Goal: Information Seeking & Learning: Check status

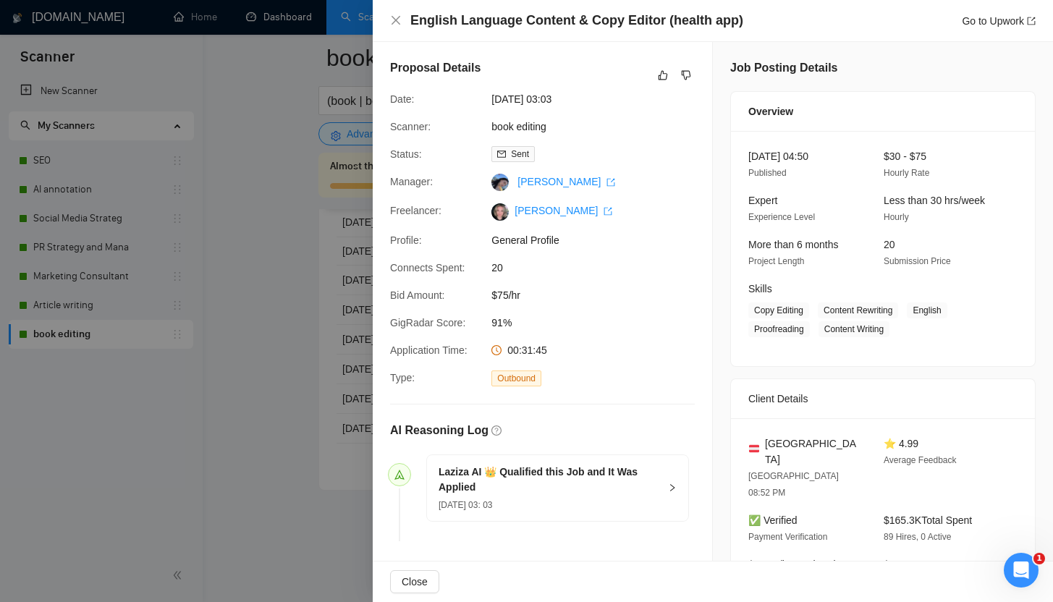
click at [281, 32] on div at bounding box center [526, 301] width 1053 height 602
click at [279, 24] on div at bounding box center [526, 301] width 1053 height 602
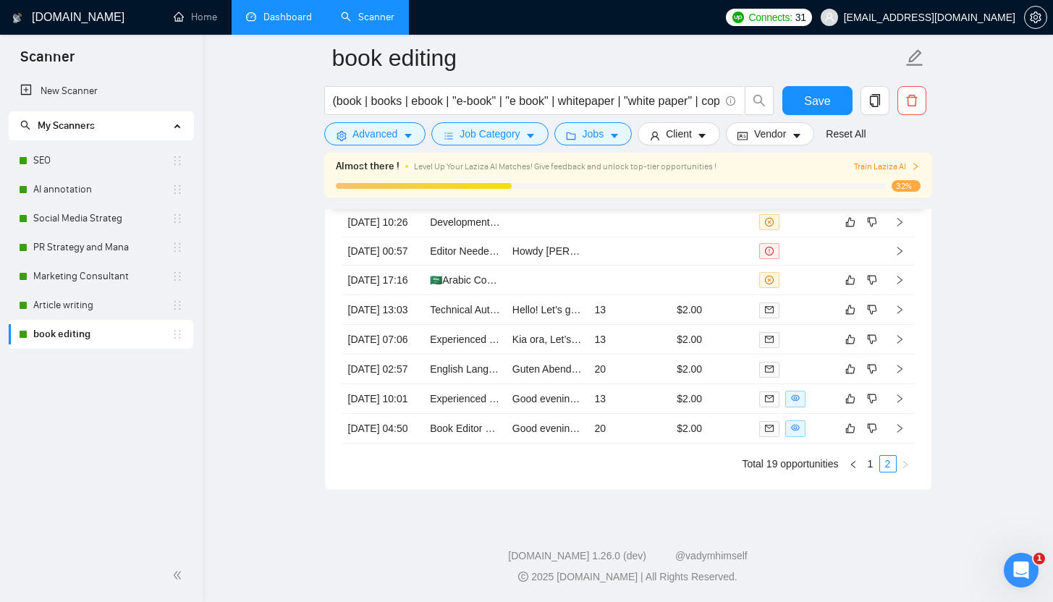
click at [279, 20] on link "Dashboard" at bounding box center [279, 17] width 66 height 12
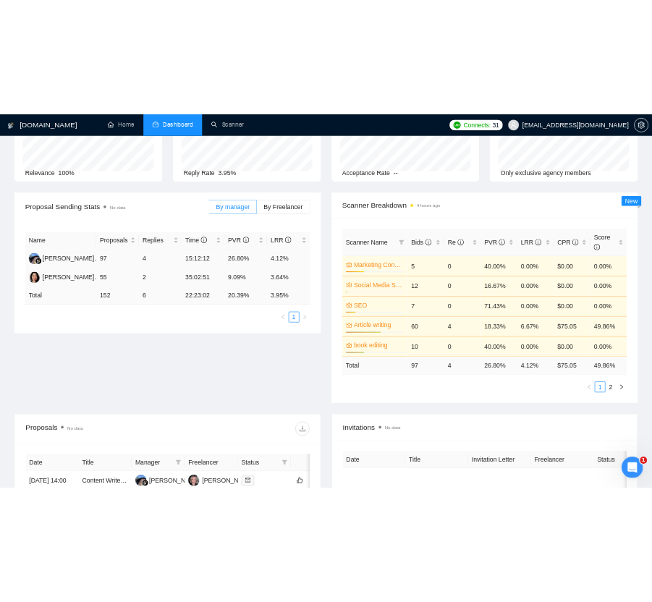
scroll to position [128, 0]
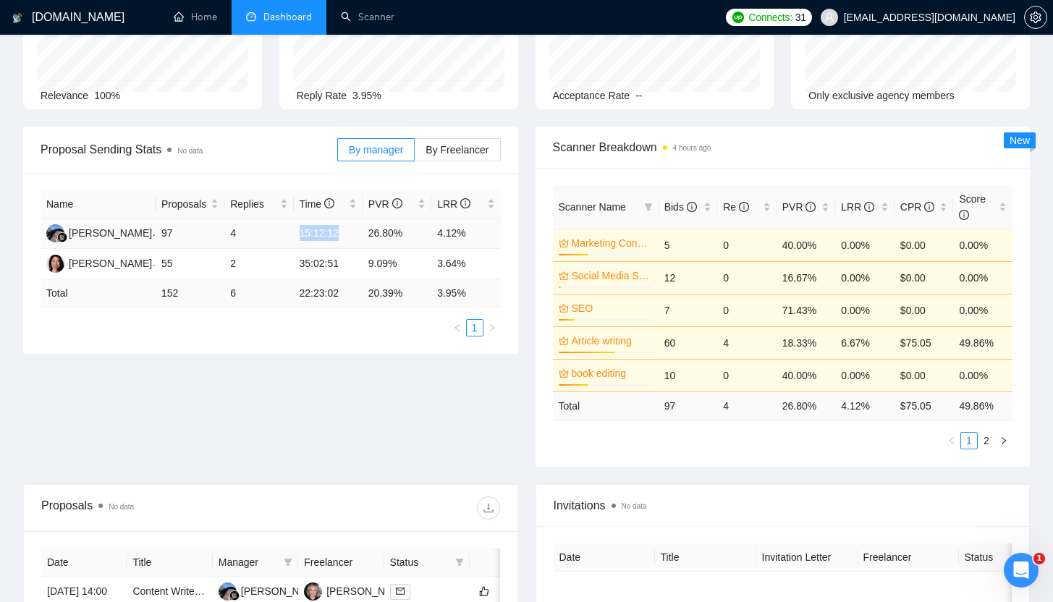
drag, startPoint x: 299, startPoint y: 232, endPoint x: 345, endPoint y: 233, distance: 46.3
click at [345, 233] on td "15:12:12" at bounding box center [328, 234] width 69 height 30
click at [300, 345] on div "Name Proposals Replies Time PVR LRR [PERSON_NAME] 97 4 15:12:12 26.80% 4.12% [P…" at bounding box center [270, 263] width 495 height 181
drag, startPoint x: 317, startPoint y: 234, endPoint x: 356, endPoint y: 235, distance: 39.1
click at [356, 235] on td "15:12:12" at bounding box center [328, 234] width 69 height 30
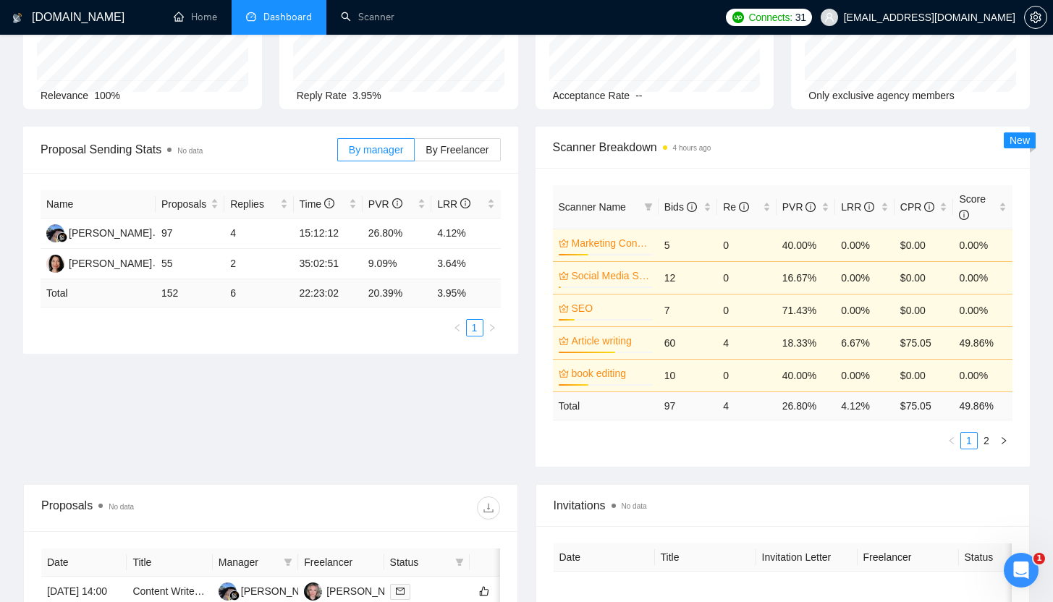
click at [313, 339] on div "Name Proposals Replies Time PVR LRR [PERSON_NAME] 97 4 15:12:12 26.80% 4.12% [P…" at bounding box center [270, 263] width 495 height 181
drag, startPoint x: 300, startPoint y: 236, endPoint x: 353, endPoint y: 238, distance: 53.6
click at [353, 238] on td "15:12:12" at bounding box center [328, 234] width 69 height 30
click at [352, 348] on div "Name Proposals Replies Time PVR LRR [PERSON_NAME] 97 4 15:12:12 26.80% 4.12% [P…" at bounding box center [270, 263] width 495 height 181
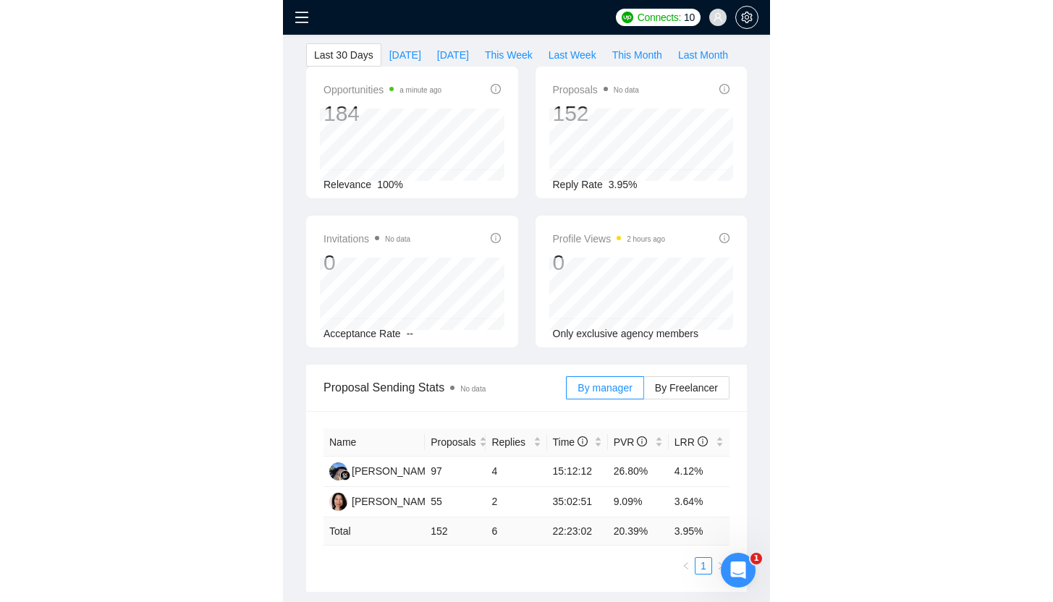
scroll to position [82, 0]
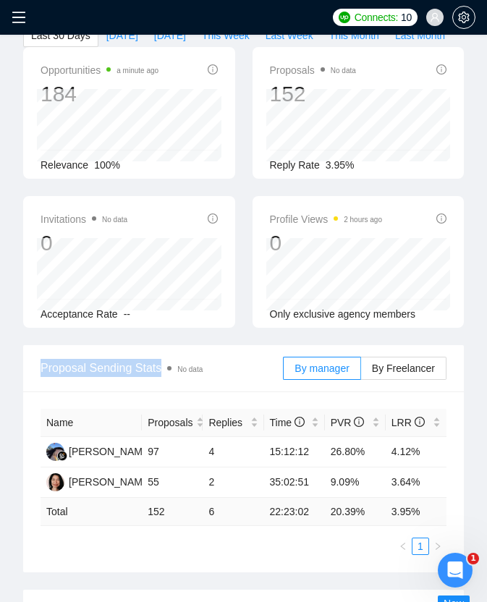
drag, startPoint x: 149, startPoint y: 391, endPoint x: 38, endPoint y: 391, distance: 111.4
click at [38, 391] on div "Proposal Sending Stats No data By manager By Freelancer" at bounding box center [243, 368] width 441 height 47
copy span "Proposal Sending Stats"
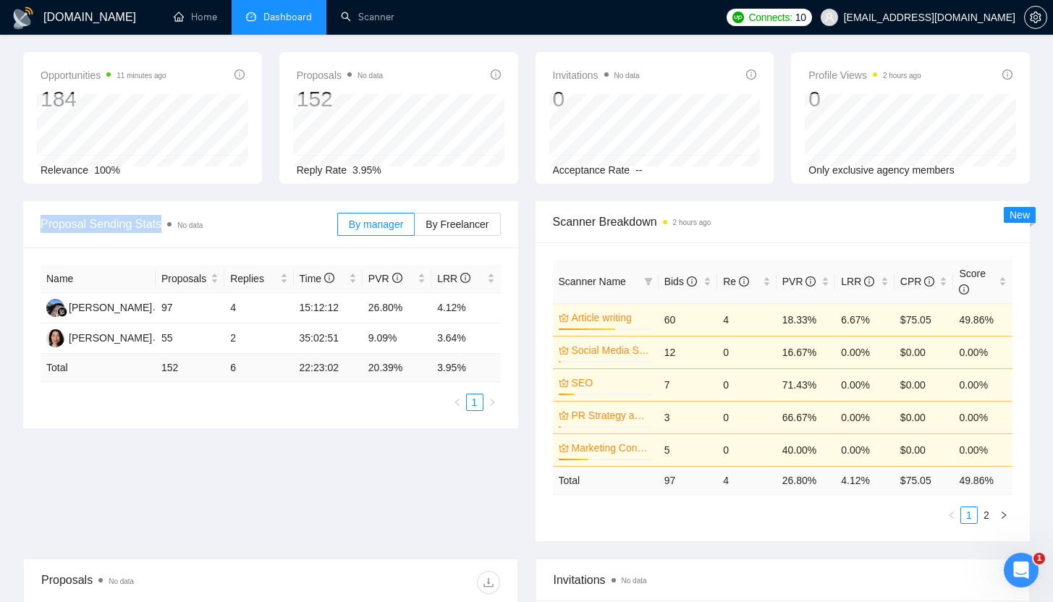
scroll to position [0, 0]
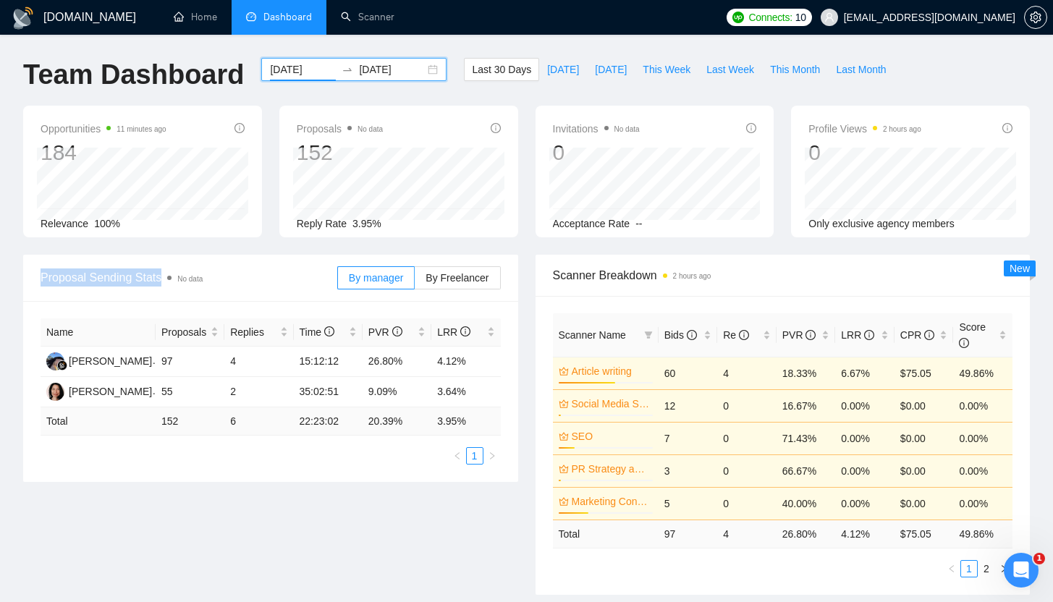
click at [297, 74] on input "[DATE]" at bounding box center [303, 70] width 66 height 16
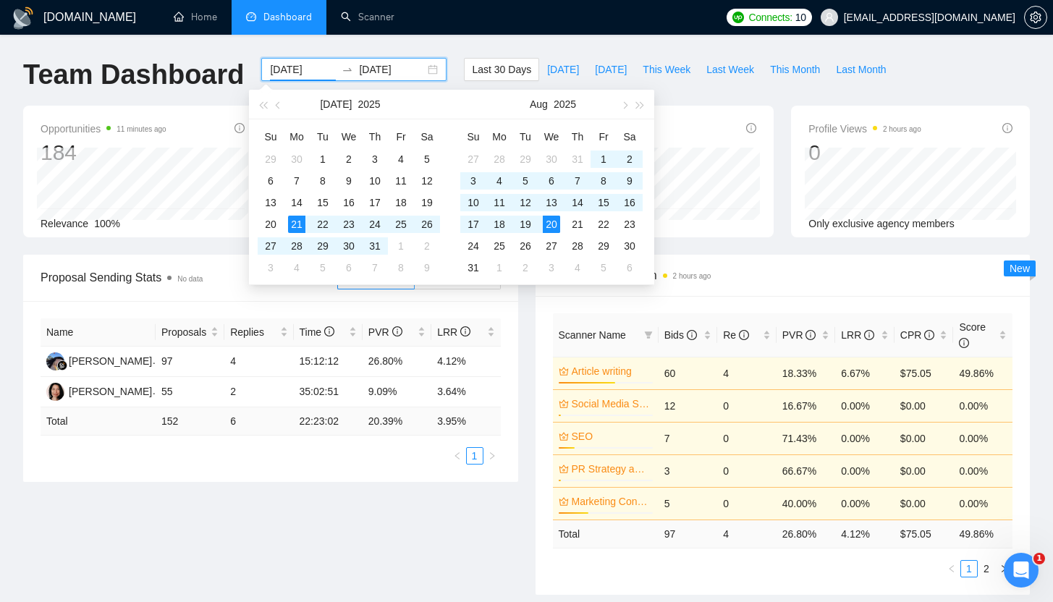
click at [446, 48] on div "GigRadar.io Home Dashboard Scanner Connects: 10 morissaschwartz@gmail.com Team …" at bounding box center [526, 592] width 1053 height 1185
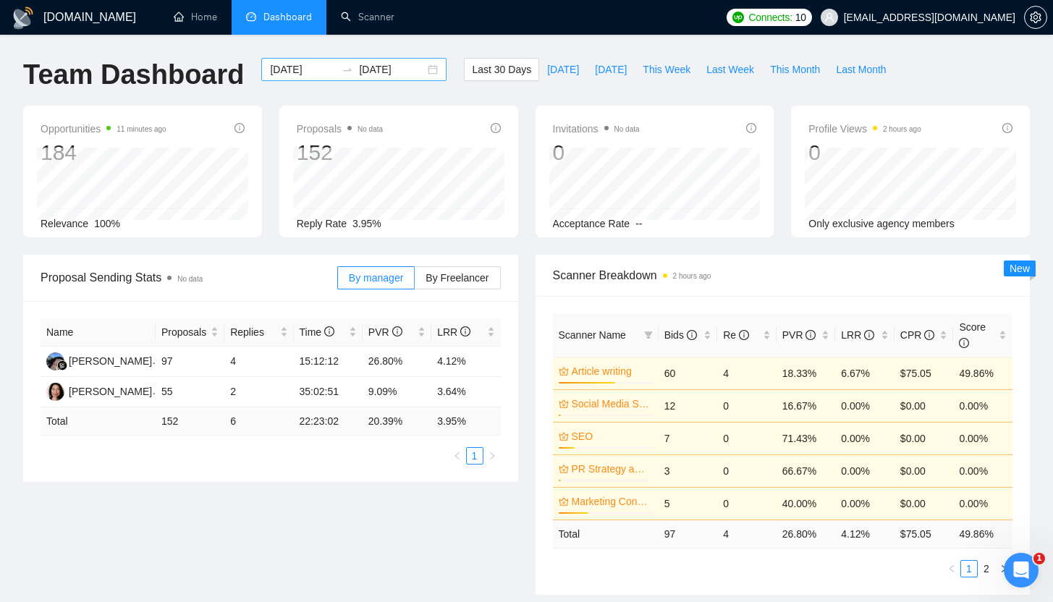
click at [306, 73] on input "[DATE]" at bounding box center [303, 70] width 66 height 16
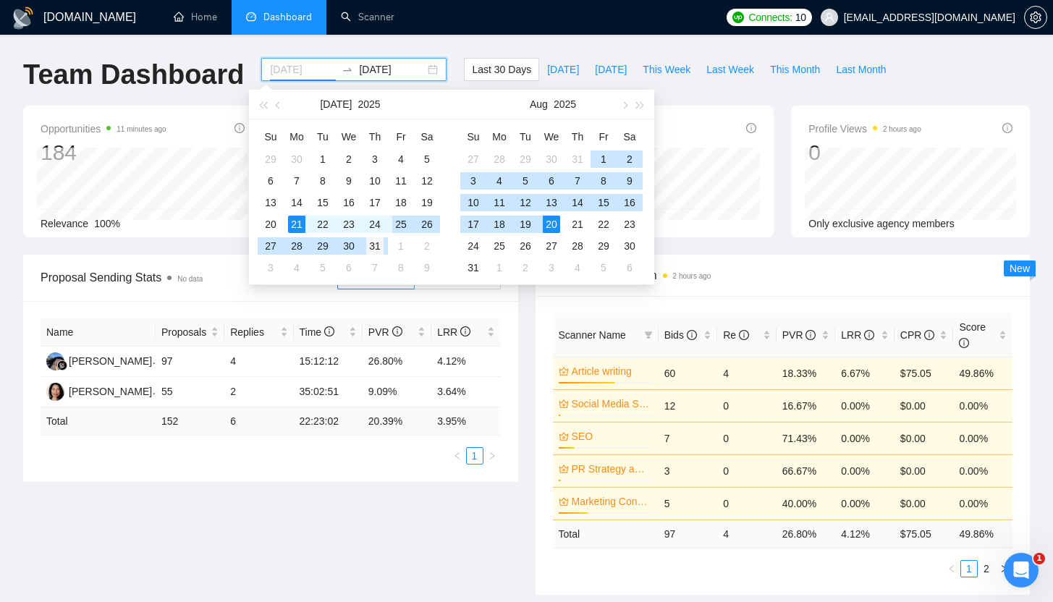
type input "2025-07-31"
click at [373, 247] on div "31" at bounding box center [374, 245] width 17 height 17
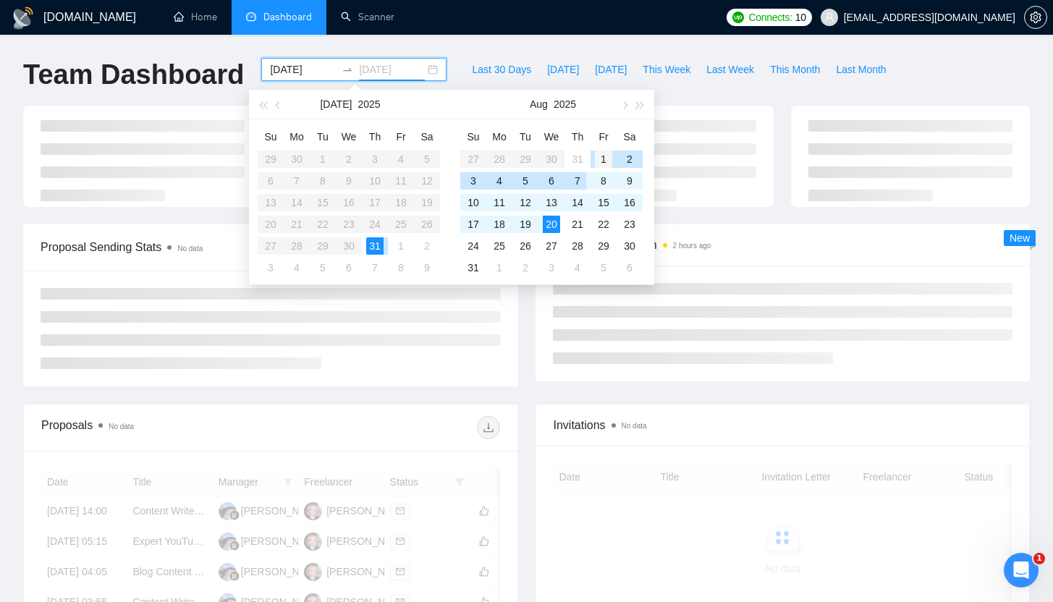
type input "2025-08-01"
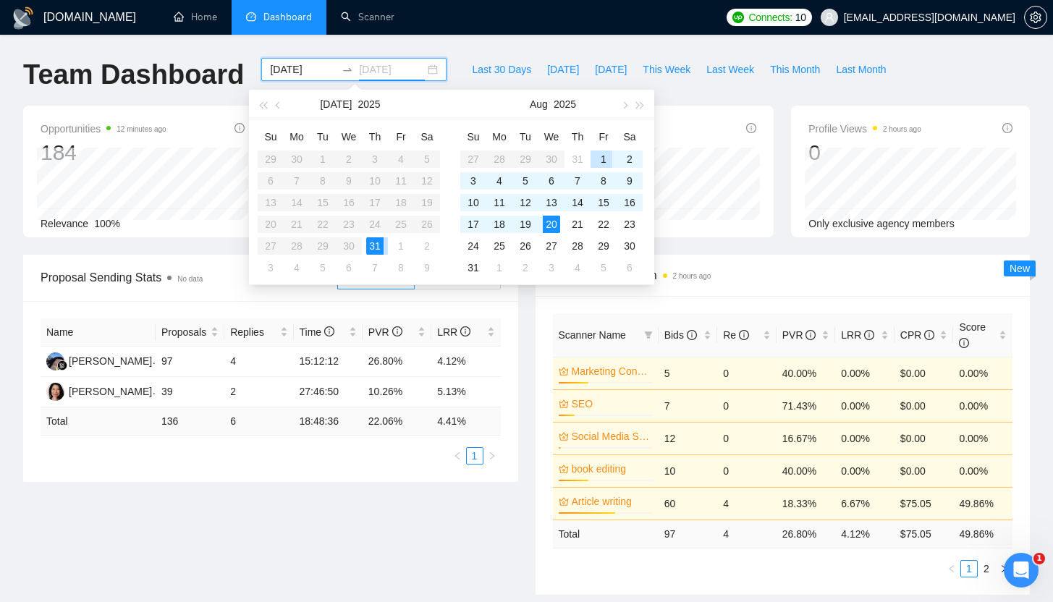
click at [598, 161] on div "1" at bounding box center [603, 159] width 17 height 17
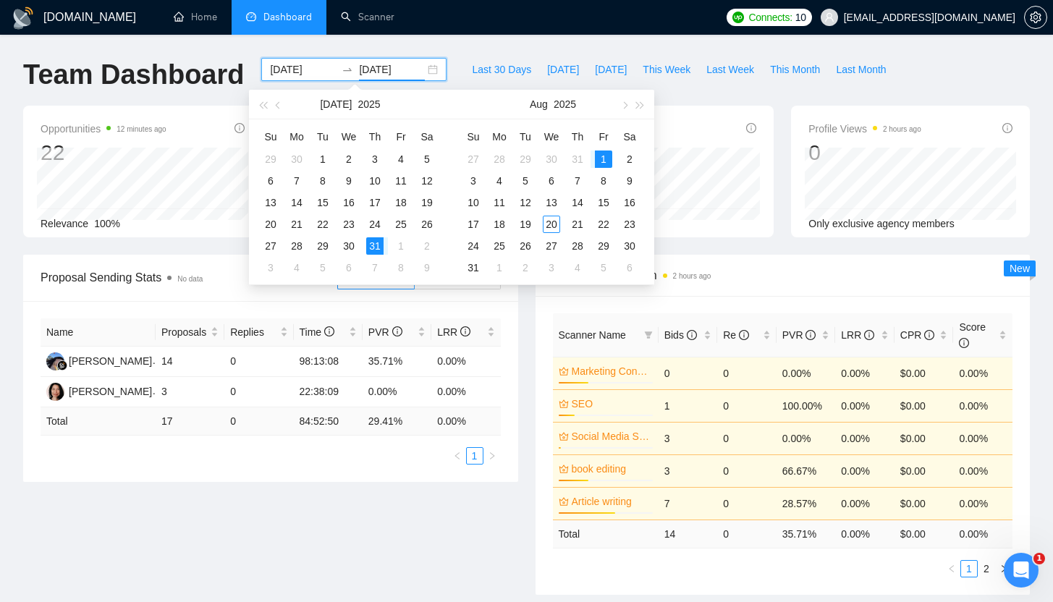
click at [167, 249] on div "Opportunities 12 minutes ago 22 Relevance 100% Proposals No data 17 2025-08-01 …" at bounding box center [526, 180] width 1024 height 149
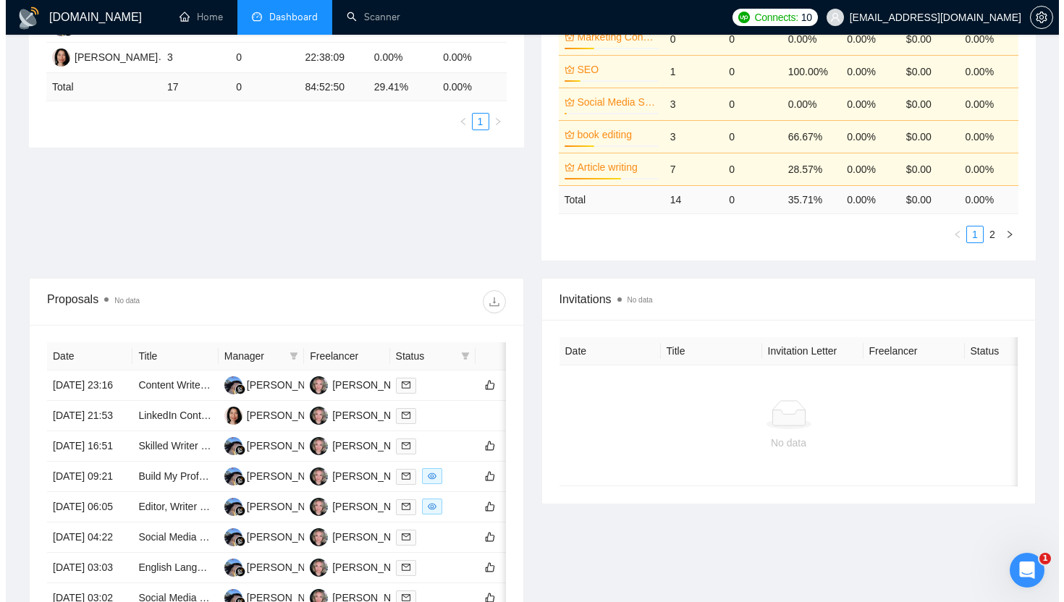
scroll to position [731, 0]
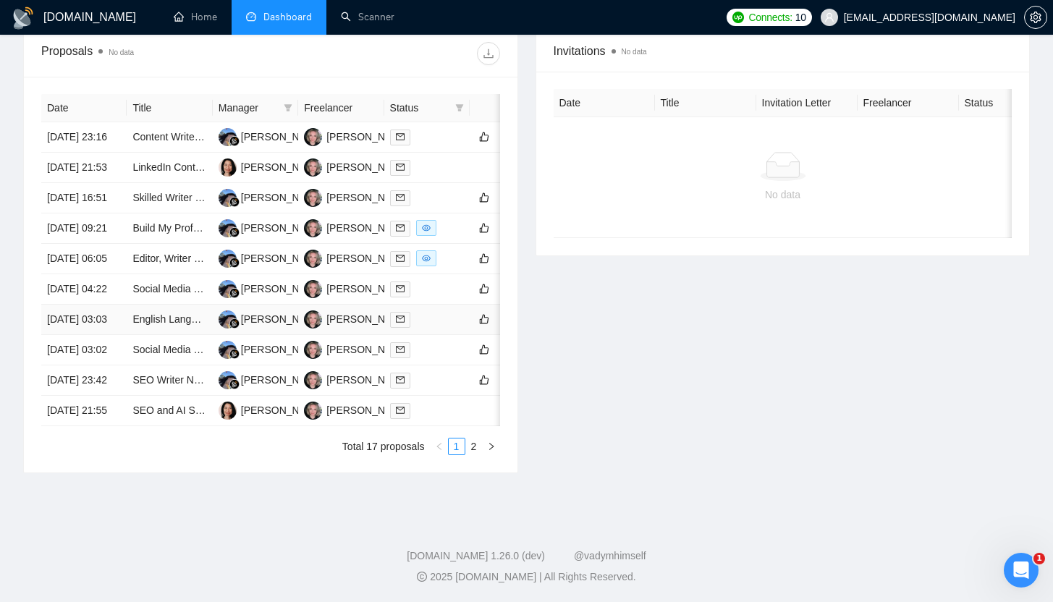
click at [438, 311] on div at bounding box center [427, 319] width 74 height 17
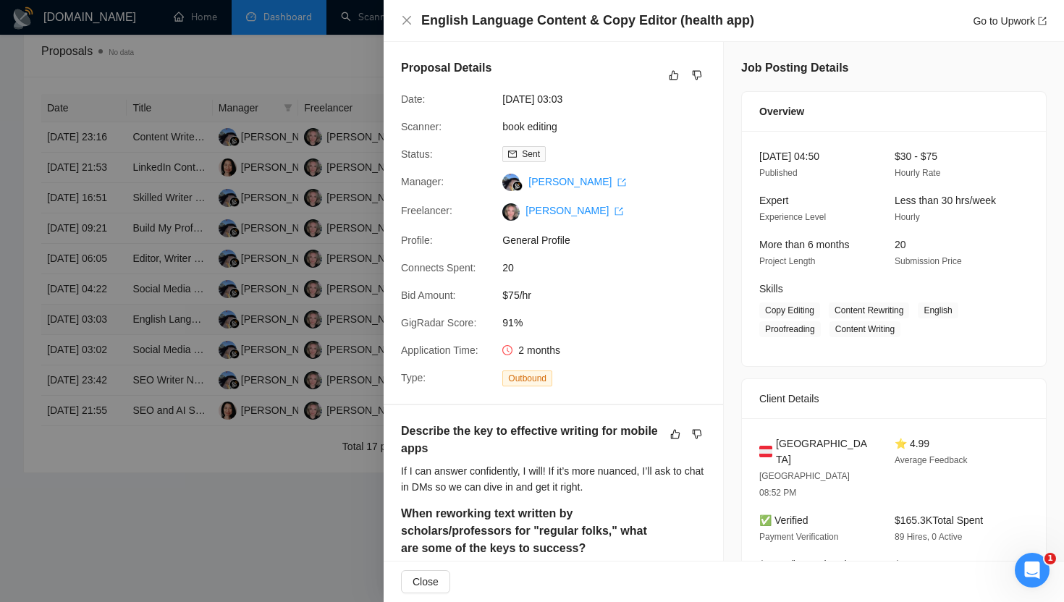
click at [438, 263] on span "Connects Spent:" at bounding box center [438, 268] width 75 height 12
click at [300, 449] on div at bounding box center [532, 301] width 1064 height 602
